Goal: Navigation & Orientation: Find specific page/section

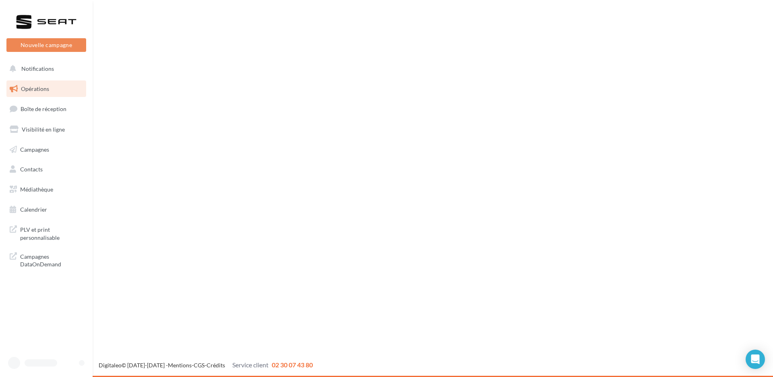
click at [55, 82] on link "Opérations" at bounding box center [46, 88] width 83 height 17
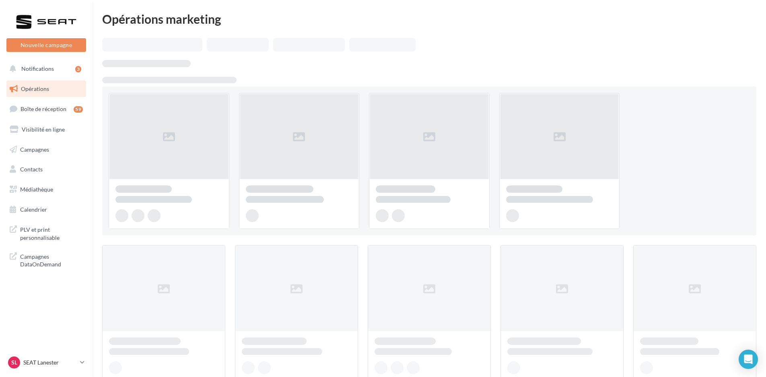
click at [45, 95] on link "Opérations" at bounding box center [46, 88] width 83 height 17
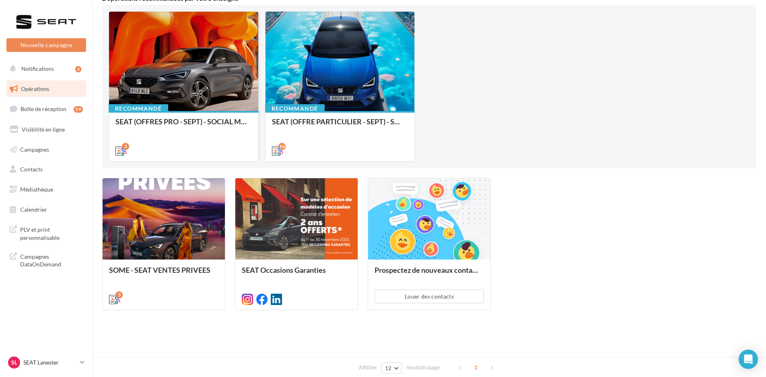
scroll to position [1, 0]
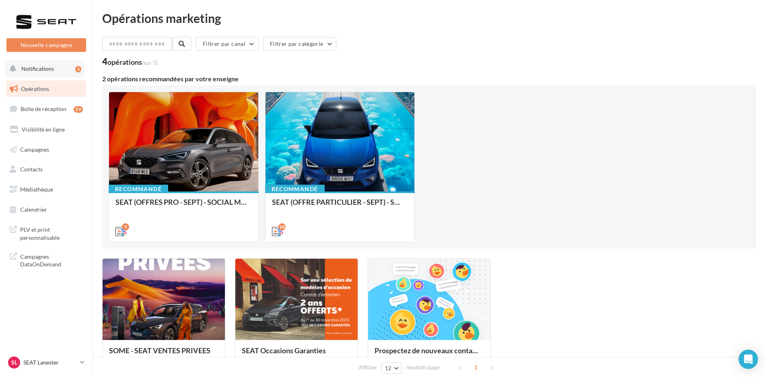
click at [58, 63] on button "Notifications 3" at bounding box center [45, 68] width 80 height 17
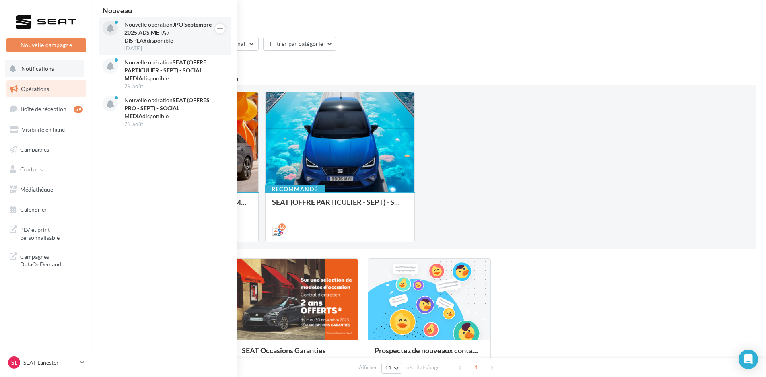
click at [164, 45] on div "01 sept." at bounding box center [170, 48] width 93 height 7
click at [159, 49] on div "01 sept." at bounding box center [170, 48] width 93 height 7
click at [144, 33] on strong "JPO Septembre 2025 ADS META / DISPLAY" at bounding box center [167, 32] width 87 height 23
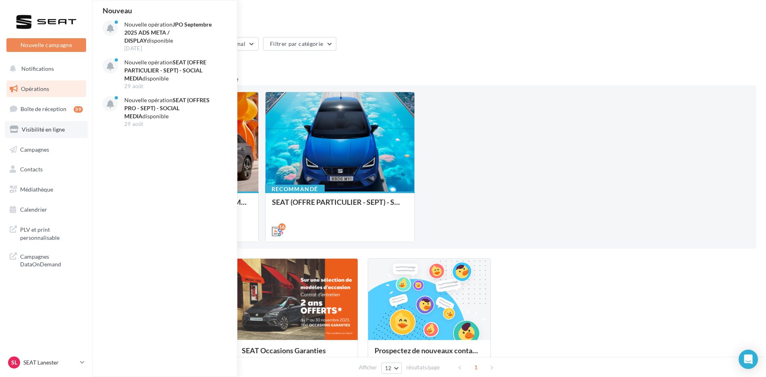
click at [46, 124] on link "Visibilité en ligne" at bounding box center [46, 129] width 83 height 17
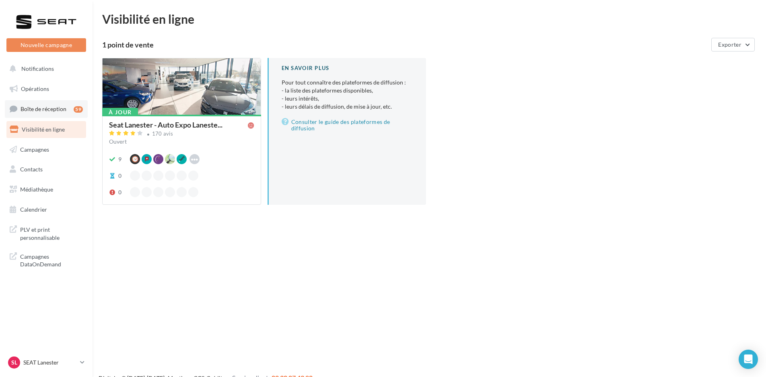
click at [39, 105] on span "Boîte de réception" at bounding box center [44, 108] width 46 height 7
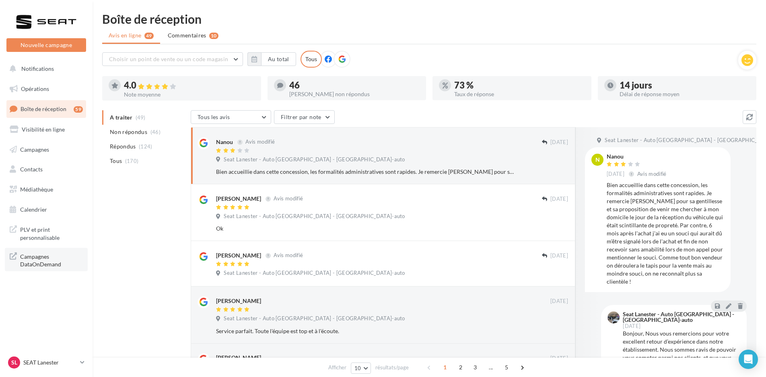
click at [37, 256] on span "Campagnes DataOnDemand" at bounding box center [51, 259] width 63 height 17
click at [45, 229] on span "PLV et print personnalisable" at bounding box center [51, 232] width 63 height 17
